Goal: Check status: Check status

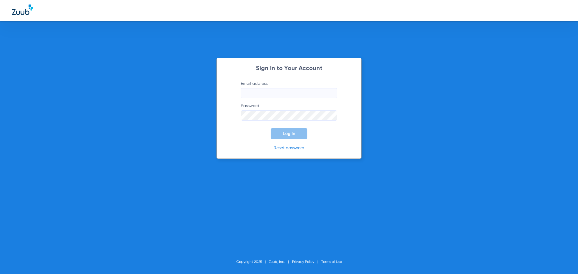
click at [285, 93] on input "Email address" at bounding box center [289, 93] width 96 height 10
type input "[EMAIL_ADDRESS][DOMAIN_NAME]"
click at [271, 128] on button "Log In" at bounding box center [289, 133] width 37 height 11
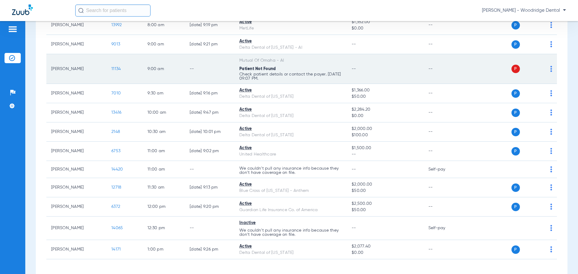
scroll to position [120, 0]
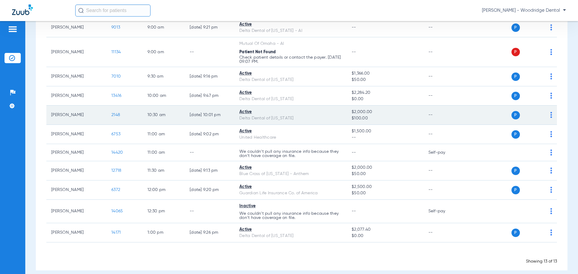
click at [114, 115] on span "2148" at bounding box center [115, 115] width 9 height 4
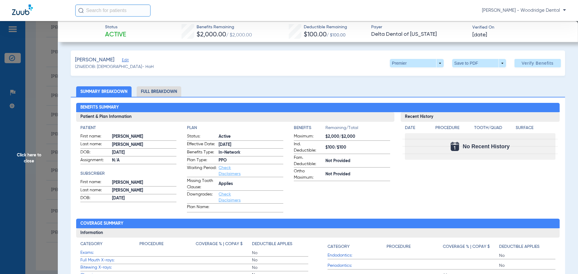
click at [171, 92] on li "Full Breakdown" at bounding box center [159, 91] width 45 height 11
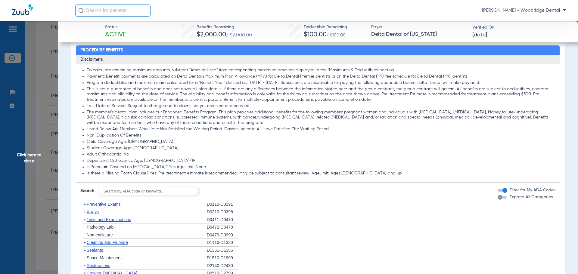
scroll to position [422, 0]
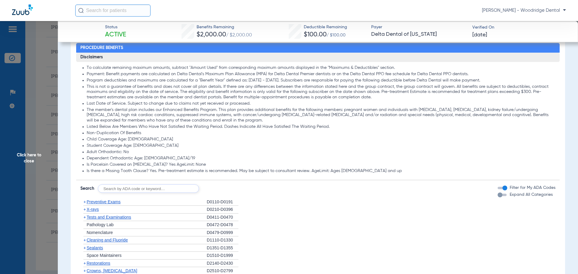
click at [172, 187] on input "text" at bounding box center [148, 189] width 101 height 8
type input "9944"
click button "Search" at bounding box center [222, 189] width 24 height 8
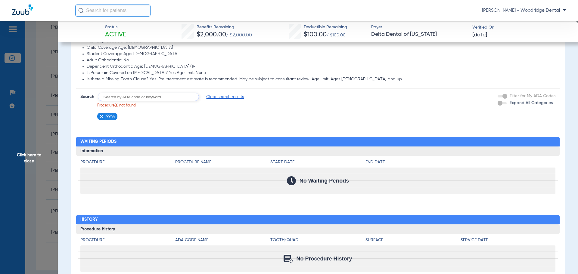
scroll to position [532, 0]
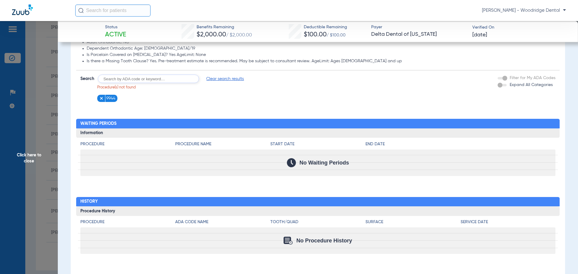
click at [102, 100] on img at bounding box center [101, 98] width 4 height 4
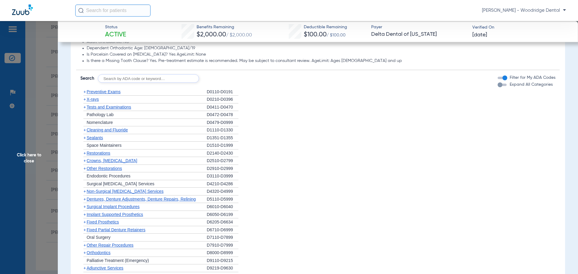
click at [153, 79] on input "text" at bounding box center [148, 78] width 101 height 8
type input "1208"
click button "Search" at bounding box center [222, 78] width 24 height 8
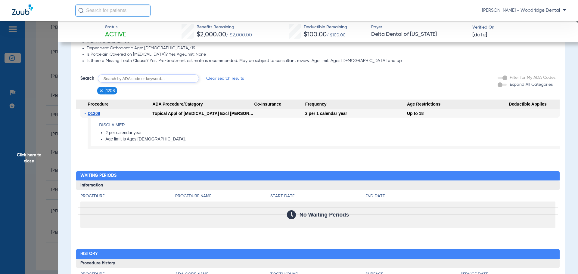
click at [31, 158] on span "Click here to close" at bounding box center [29, 158] width 58 height 274
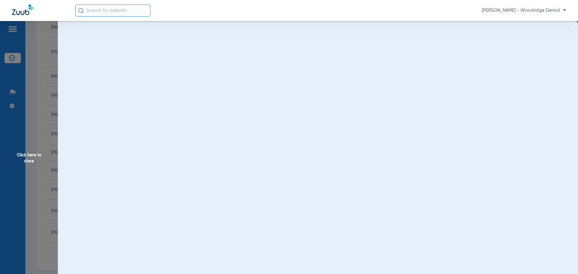
scroll to position [0, 0]
